Goal: Task Accomplishment & Management: Manage account settings

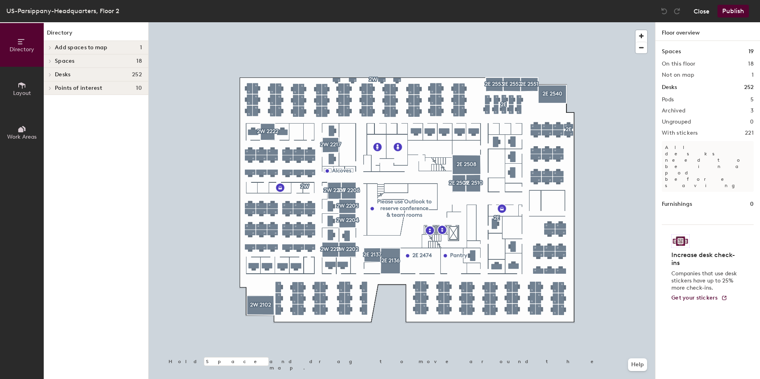
click at [700, 10] on button "Close" at bounding box center [702, 11] width 16 height 13
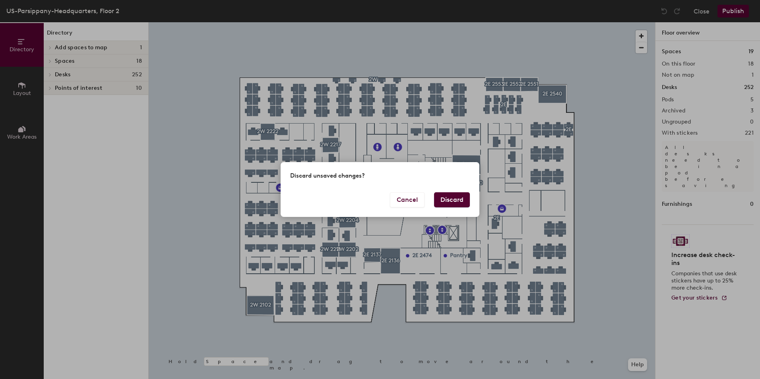
click at [446, 200] on button "Discard" at bounding box center [452, 200] width 36 height 15
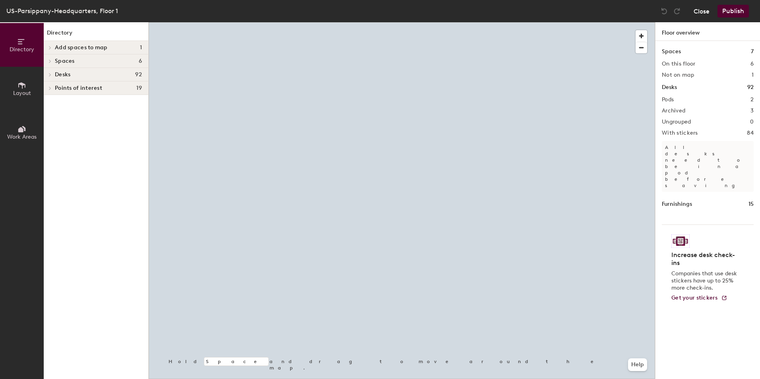
click at [700, 13] on button "Close" at bounding box center [702, 11] width 16 height 13
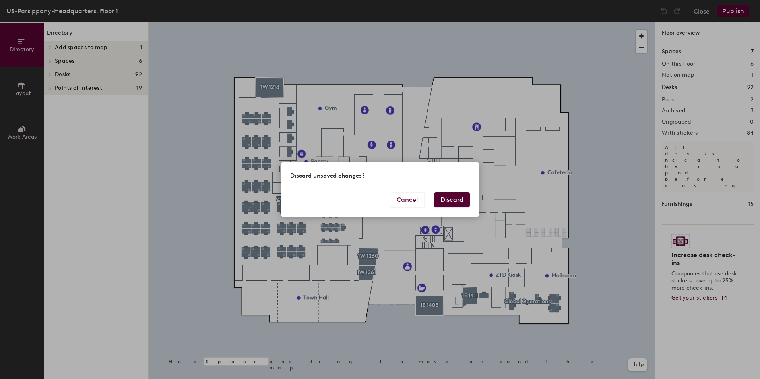
click at [455, 195] on button "Discard" at bounding box center [452, 200] width 36 height 15
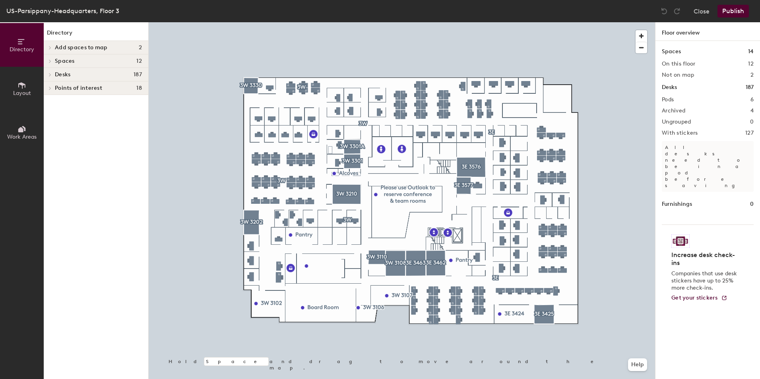
click at [48, 76] on span at bounding box center [49, 75] width 7 height 4
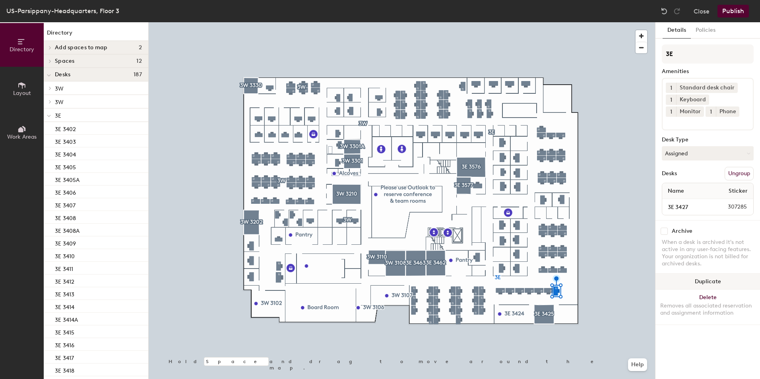
click at [709, 281] on button "Duplicate" at bounding box center [708, 282] width 105 height 16
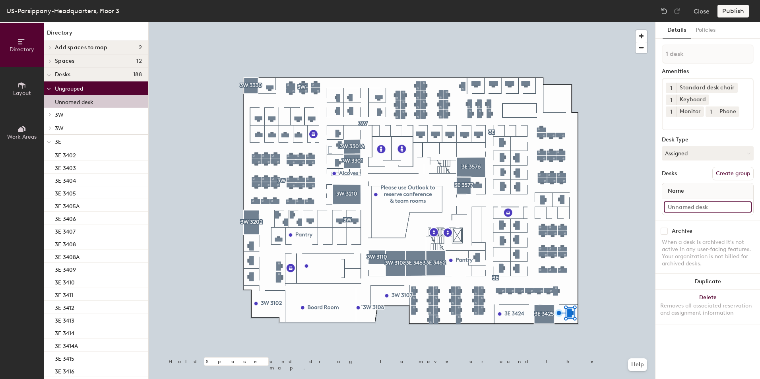
click at [687, 205] on input at bounding box center [708, 207] width 88 height 11
type input "3E 3426"
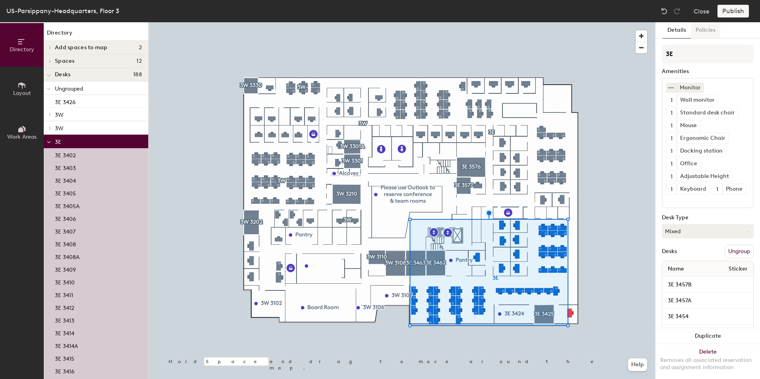
click at [704, 30] on button "Policies" at bounding box center [705, 30] width 29 height 16
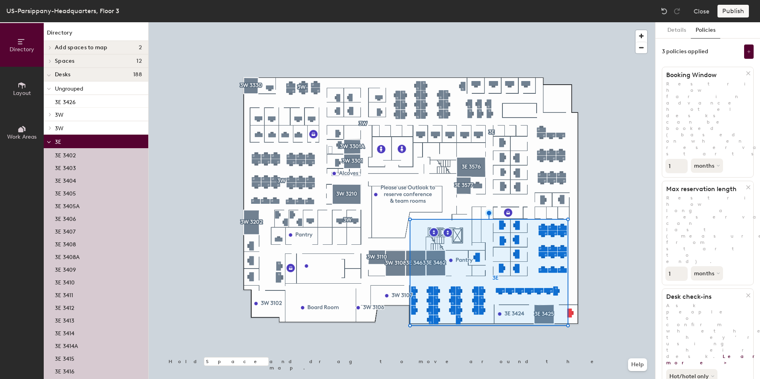
scroll to position [42, 0]
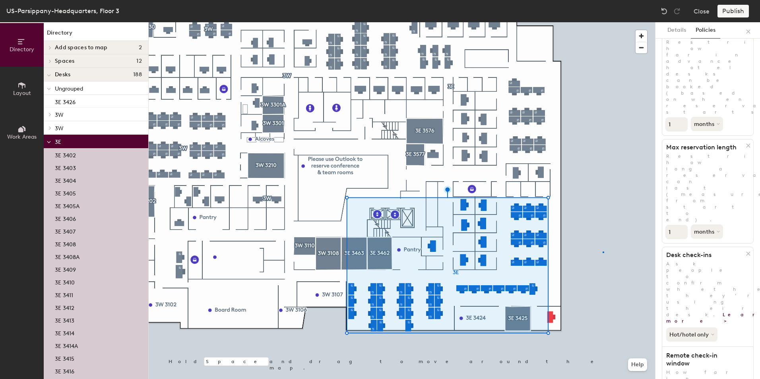
click at [603, 22] on div at bounding box center [402, 22] width 507 height 0
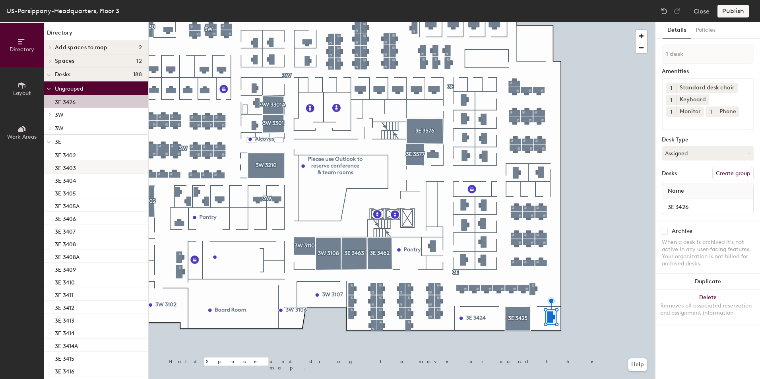
drag, startPoint x: 66, startPoint y: 100, endPoint x: 74, endPoint y: 172, distance: 72.0
click at [84, 97] on div "3E 3426" at bounding box center [96, 101] width 105 height 13
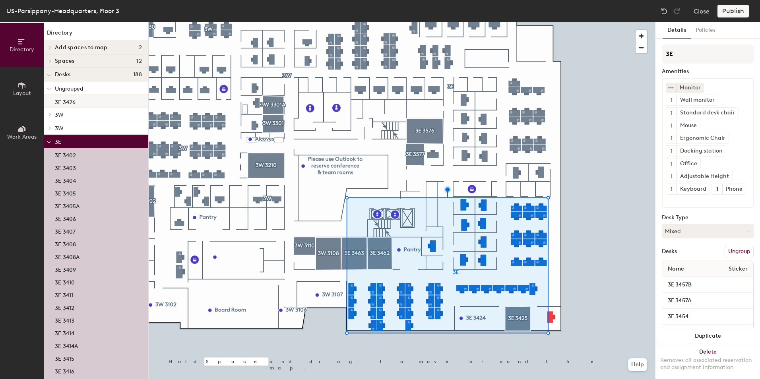
click at [70, 103] on p "3E 3426" at bounding box center [65, 101] width 21 height 9
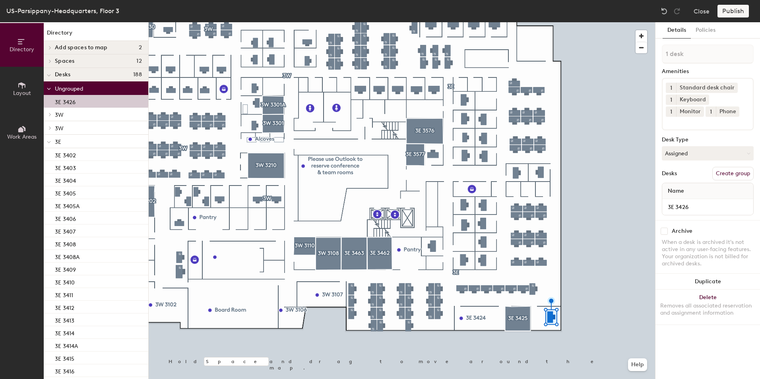
click at [723, 174] on button "Create group" at bounding box center [733, 174] width 41 height 14
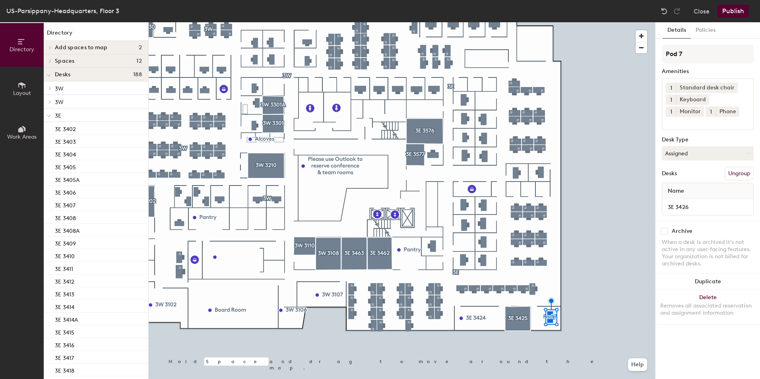
click at [744, 173] on button "Ungroup" at bounding box center [739, 174] width 29 height 14
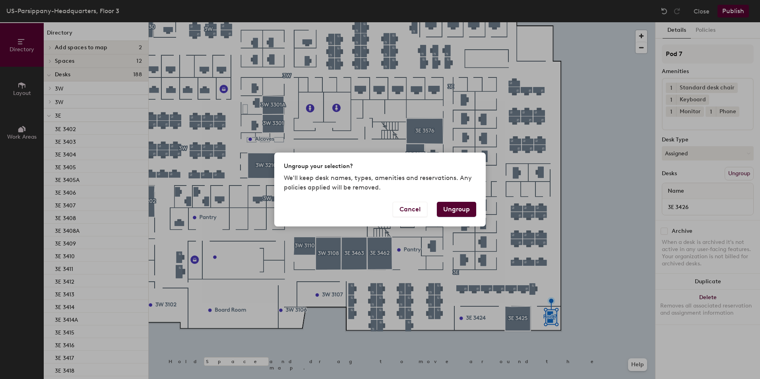
click at [461, 211] on button "Ungroup" at bounding box center [456, 209] width 39 height 15
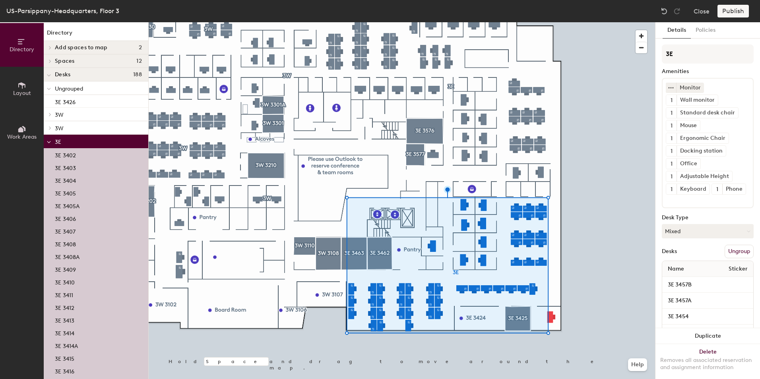
click at [737, 259] on button "Ungroup" at bounding box center [739, 252] width 29 height 14
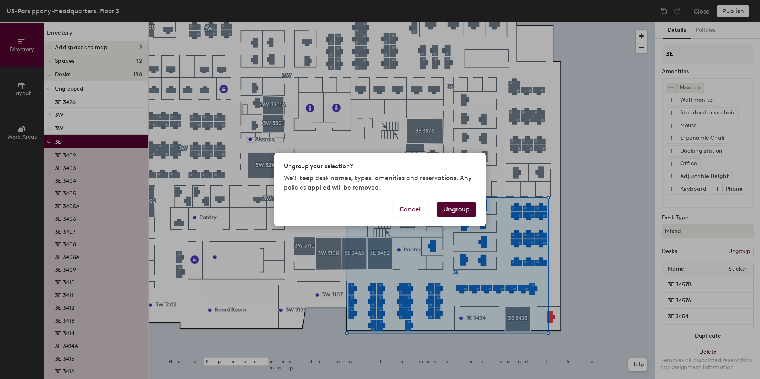
click at [448, 208] on button "Ungroup" at bounding box center [456, 209] width 39 height 15
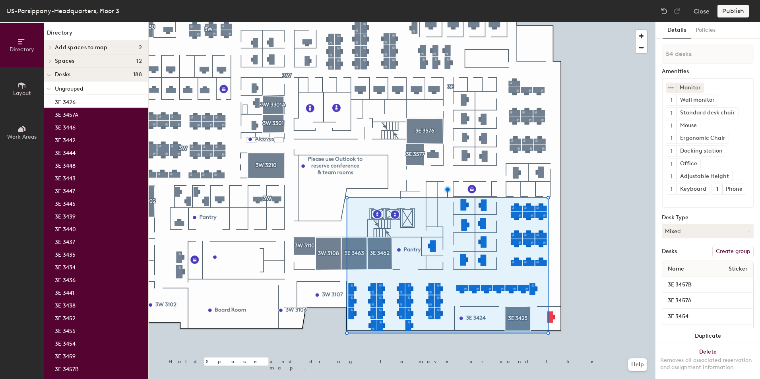
type input "55 desks"
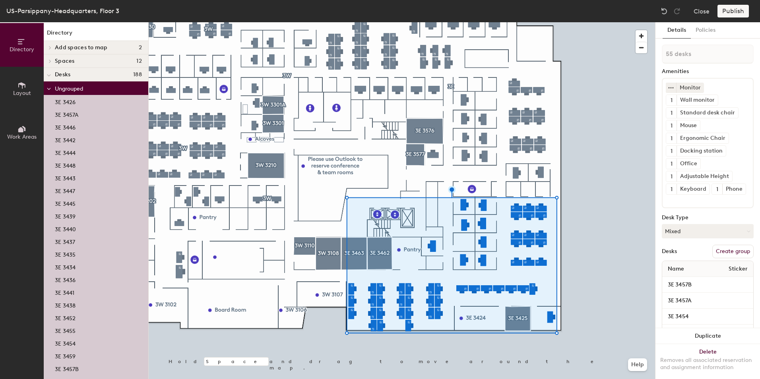
click at [729, 259] on button "Create group" at bounding box center [733, 252] width 41 height 14
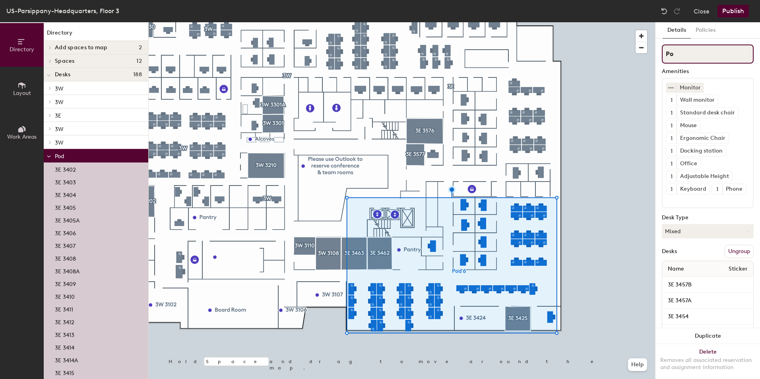
type input "P"
type input "3E"
click at [698, 31] on button "Policies" at bounding box center [705, 30] width 29 height 16
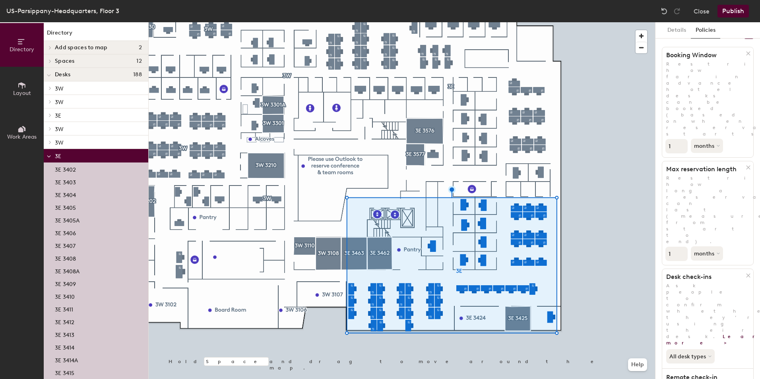
scroll to position [0, 0]
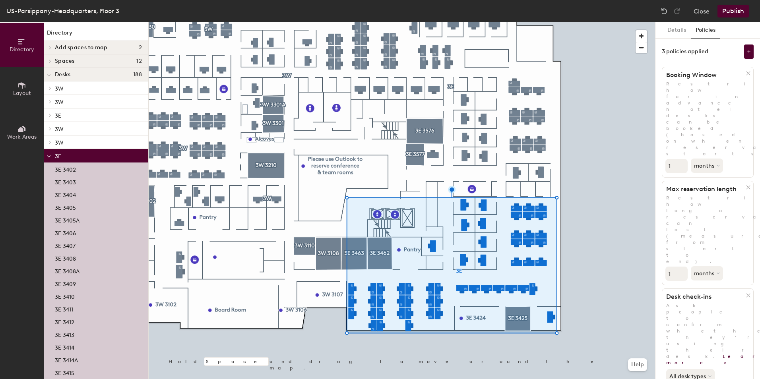
click at [734, 12] on button "Publish" at bounding box center [733, 11] width 31 height 13
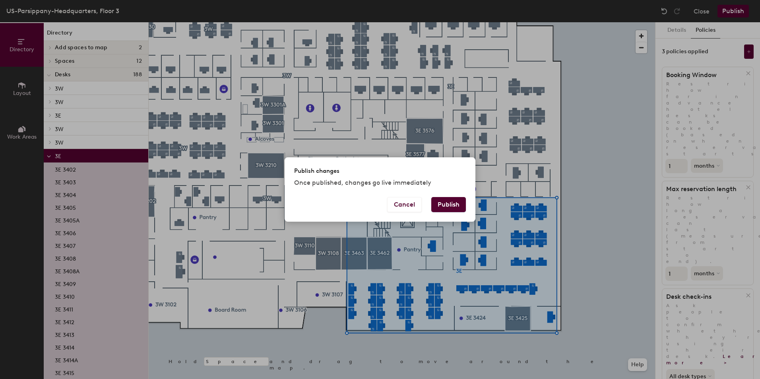
click at [450, 207] on button "Publish" at bounding box center [449, 204] width 35 height 15
